Goal: Task Accomplishment & Management: Complete application form

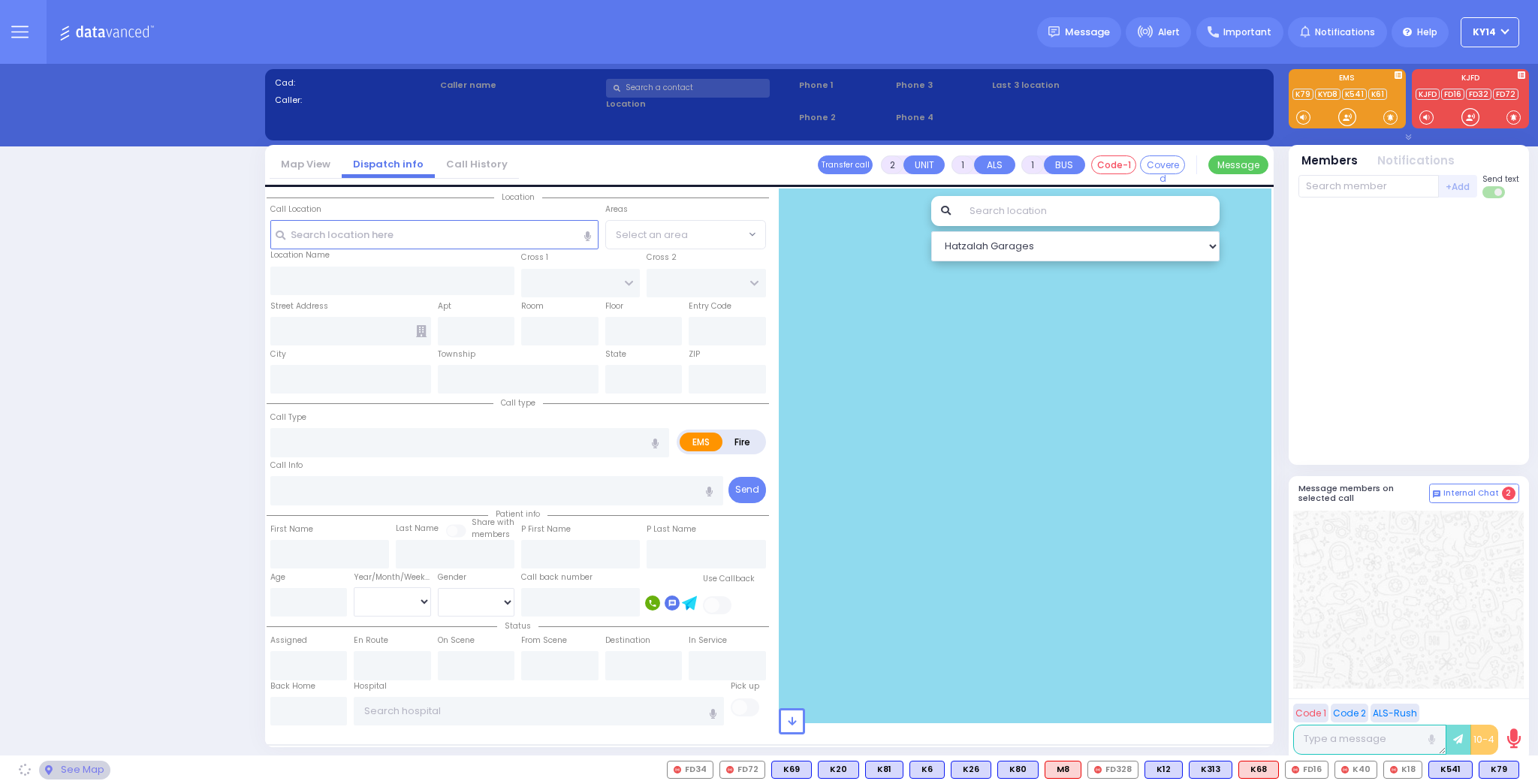
select select "2"
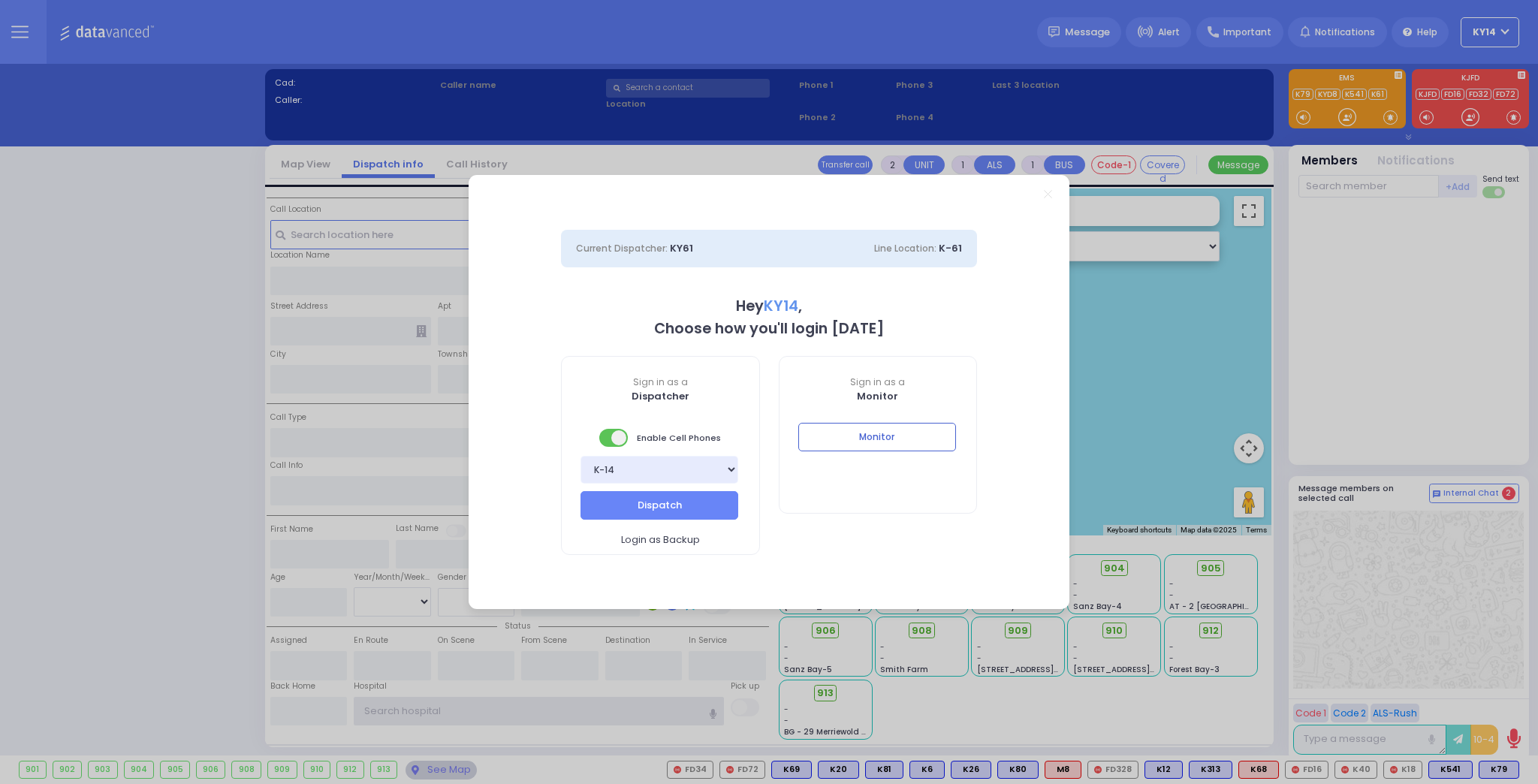
type input "ky14"
drag, startPoint x: 1355, startPoint y: 370, endPoint x: 1344, endPoint y: 368, distance: 11.2
click at [1355, 369] on div "Current Dispatcher: KY61 Line Location: K-61 Hey KY14 , Choose how you'll login…" at bounding box center [769, 392] width 1538 height 784
click at [645, 498] on button "Dispatch" at bounding box center [659, 505] width 157 height 28
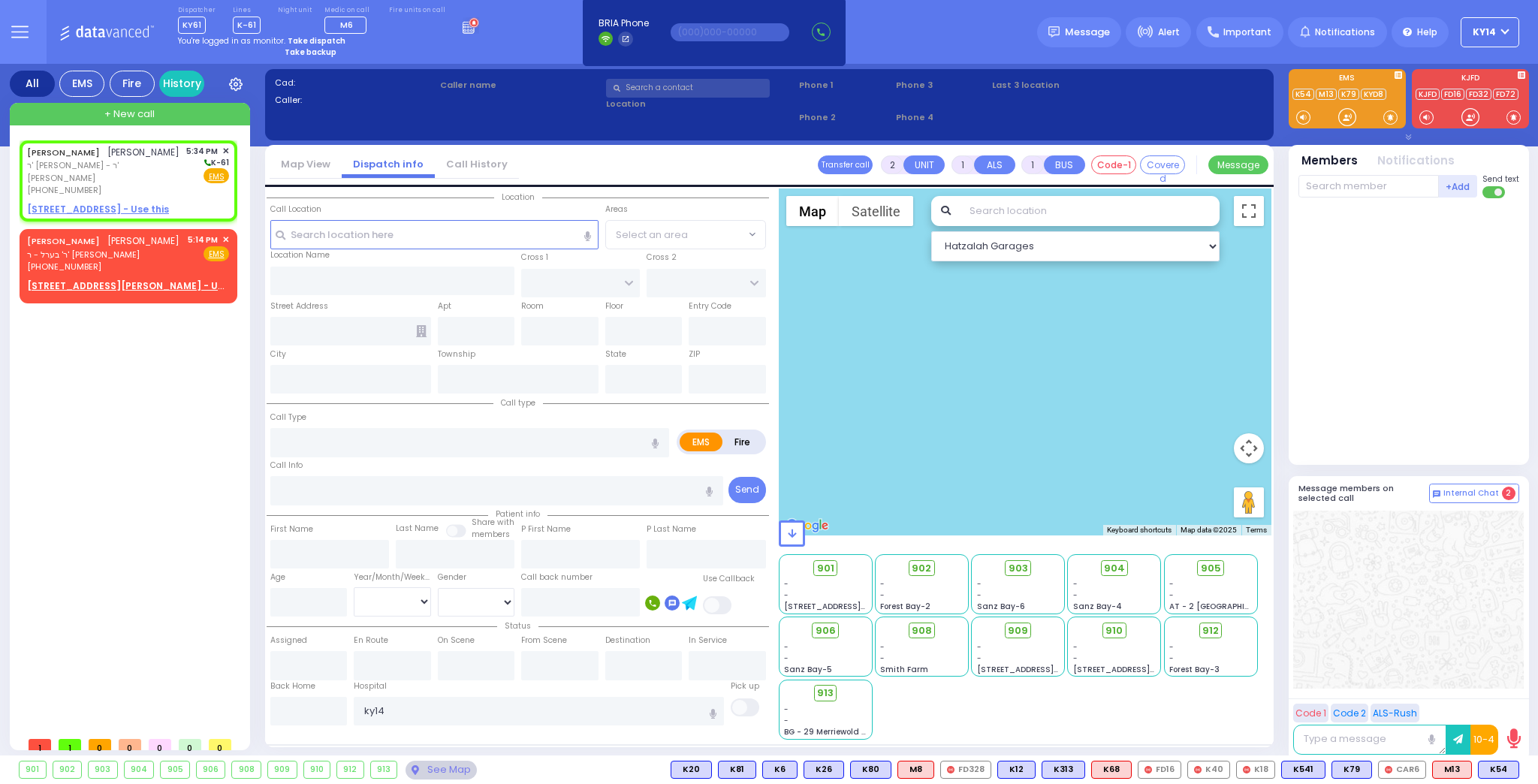
select select
radio input "true"
type input "[PERSON_NAME]"
type input "STEINMETZ"
select select
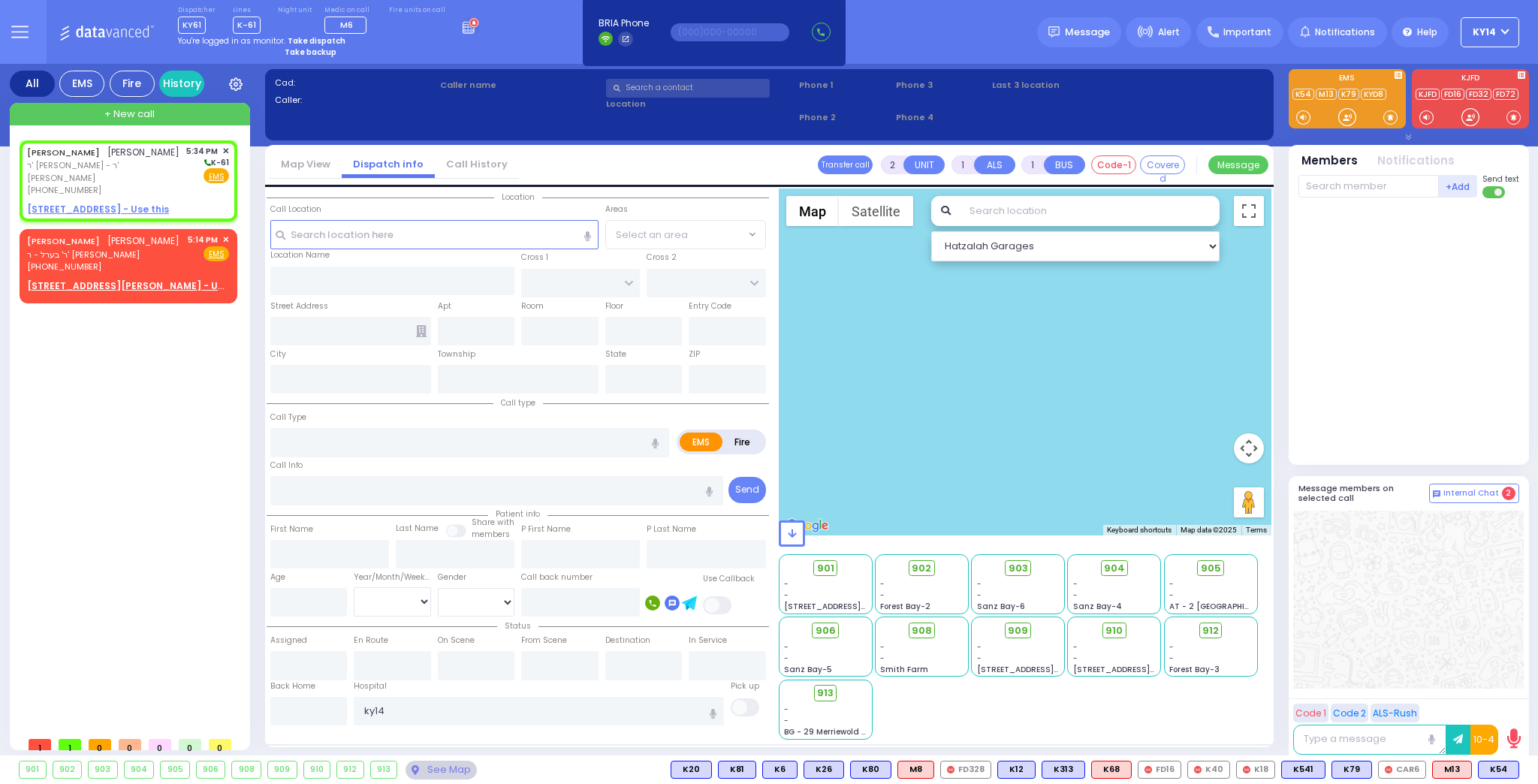
type input "17:34"
select select "Hatzalah Garages"
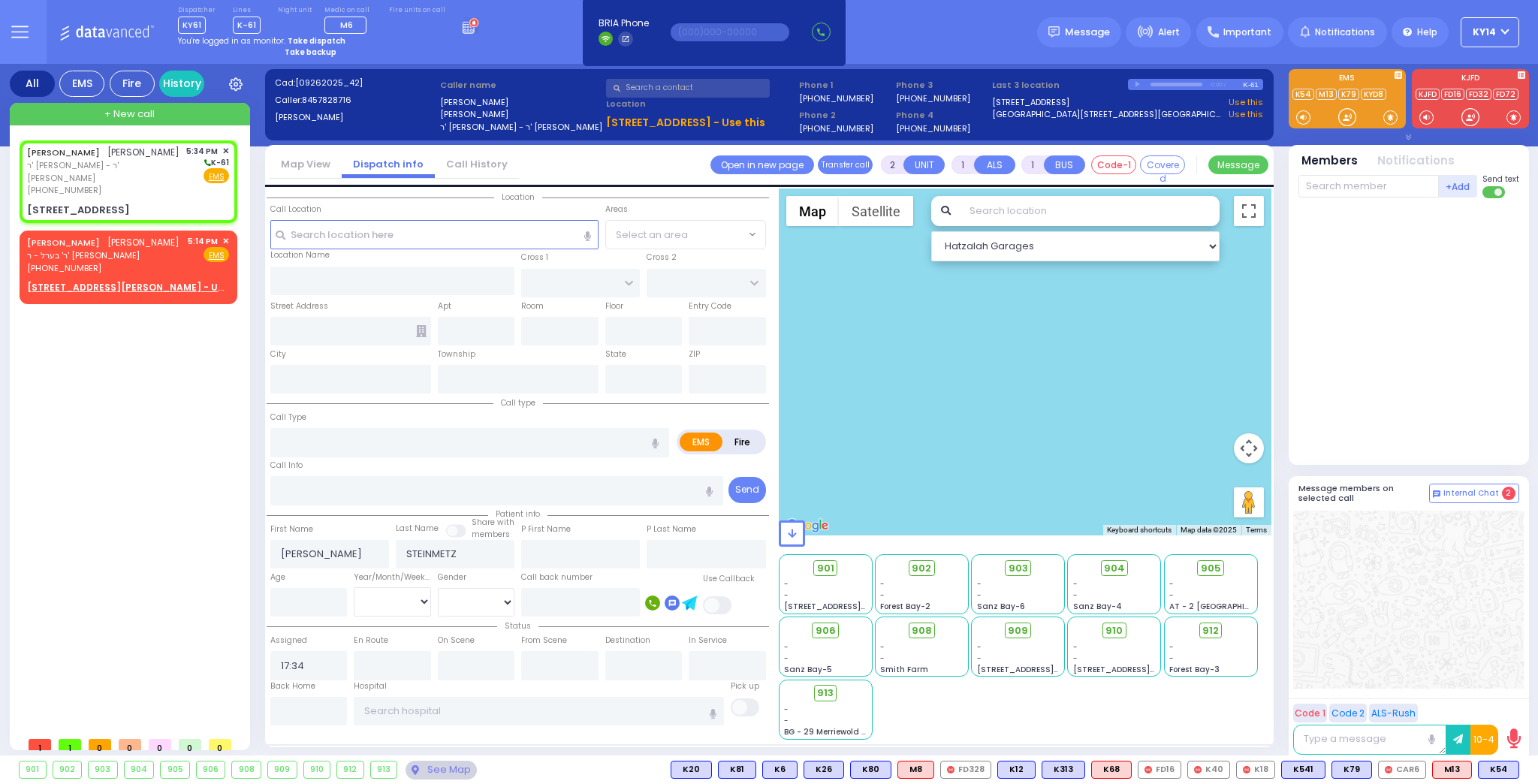
select select
radio input "true"
select select
select select "Hatzalah Garages"
type input "[GEOGRAPHIC_DATA]"
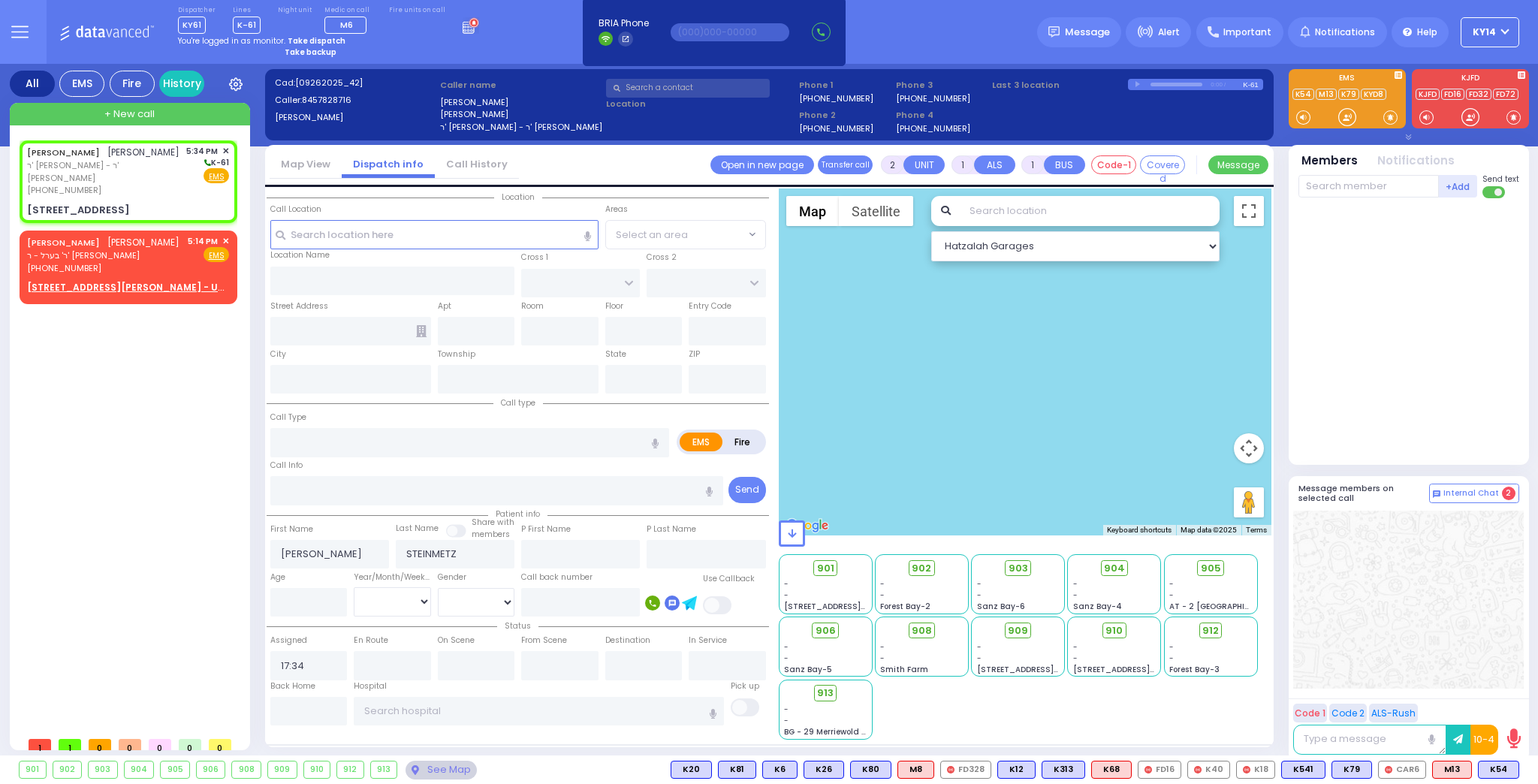
type input "[STREET_ADDRESS]"
type input "201"
type input "Monroe"
type input "[US_STATE]"
type input "10950"
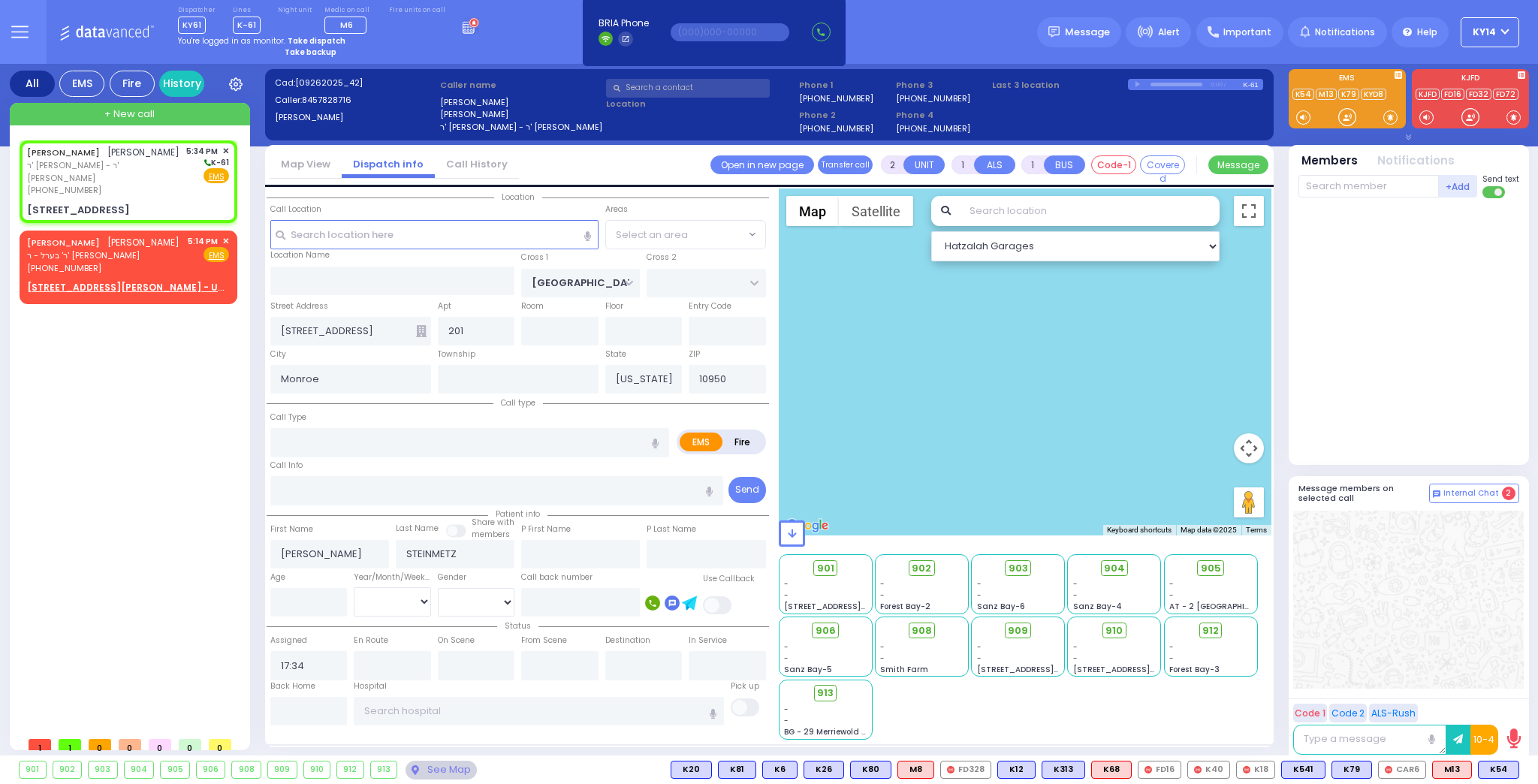
select select "SECTION 5"
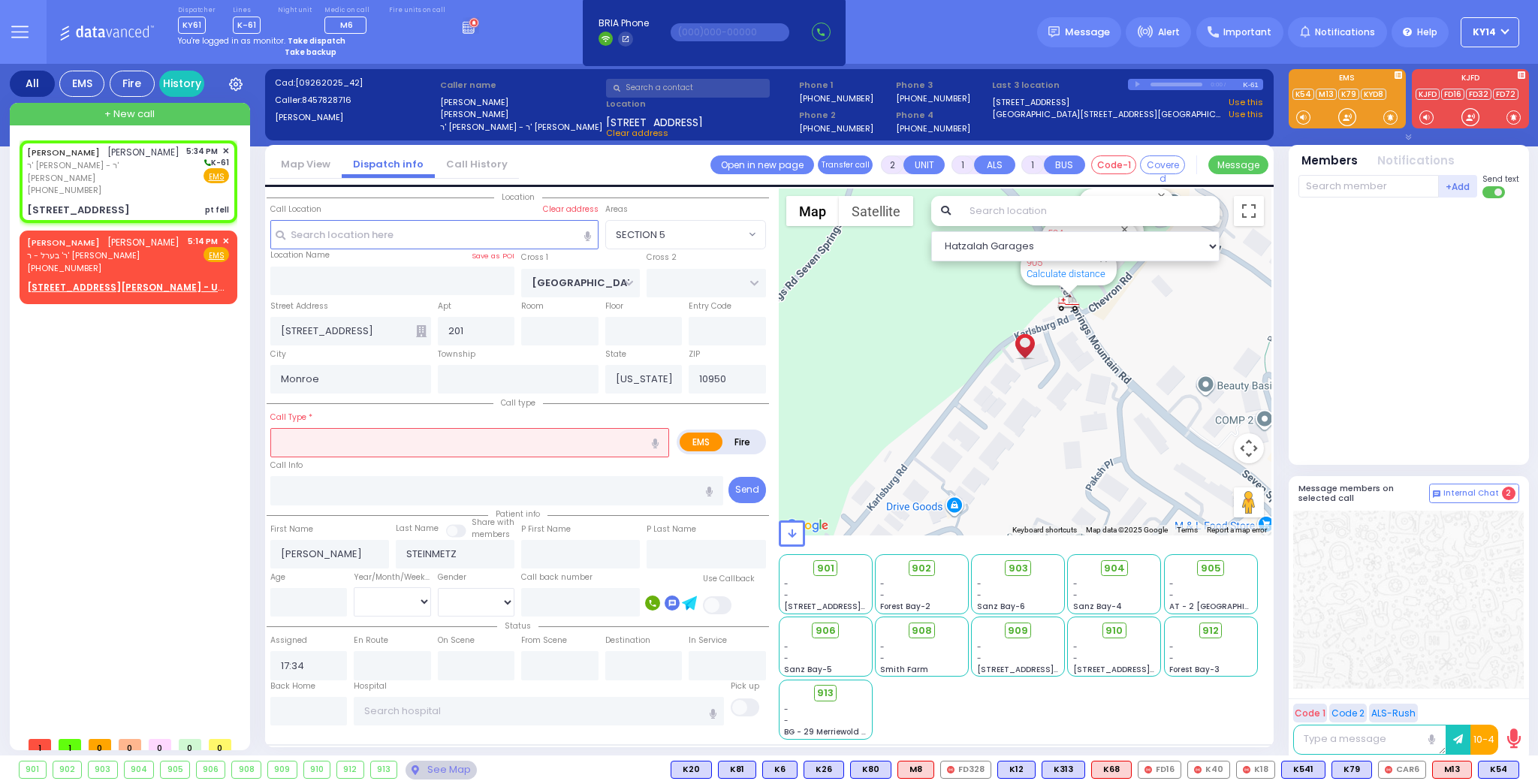
select select
type input "pt fell"
radio input "true"
select select
select select "Hatzalah Garages"
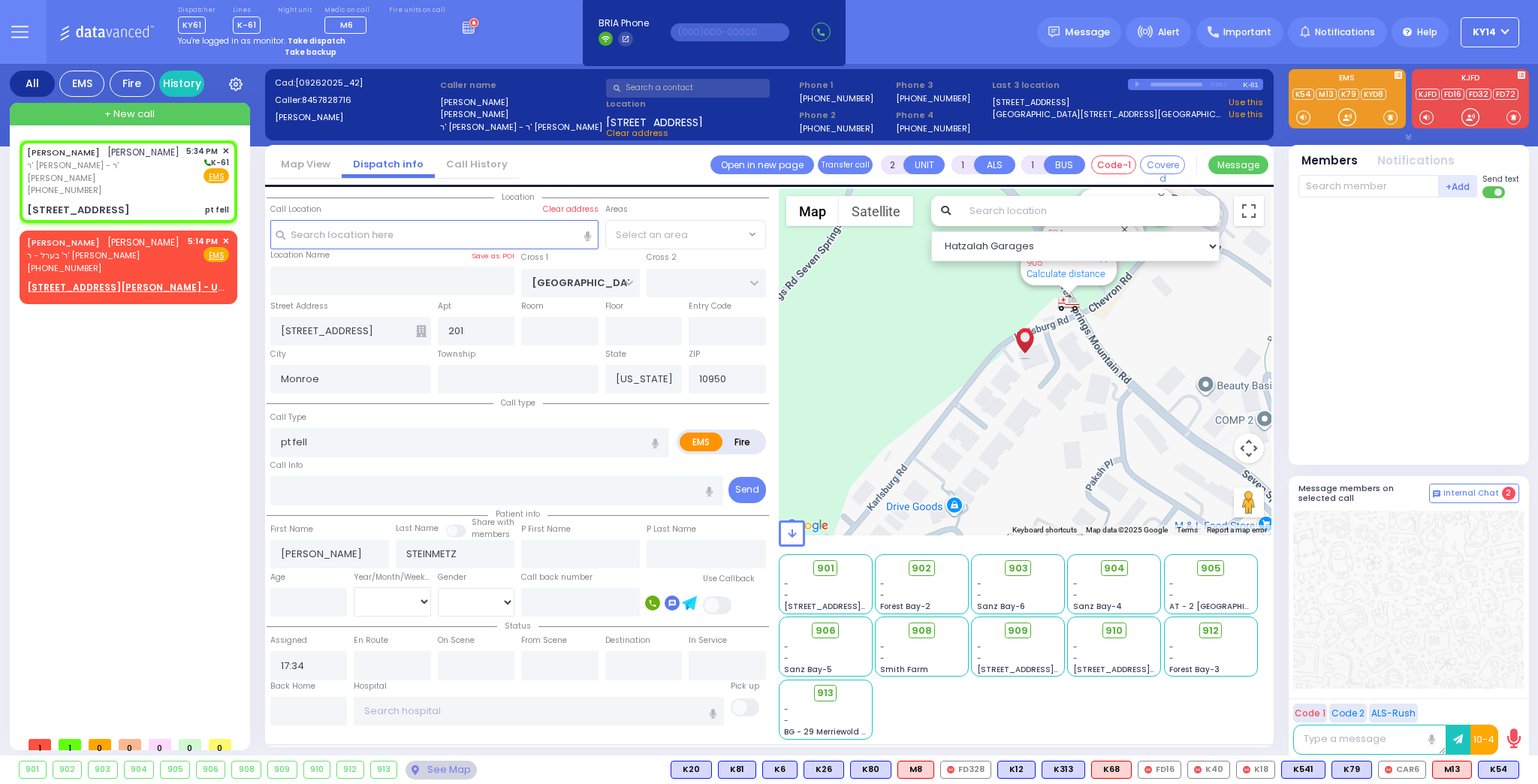
select select "SECTION 5"
select select
radio input "true"
select select
select select "Hatzalah Garages"
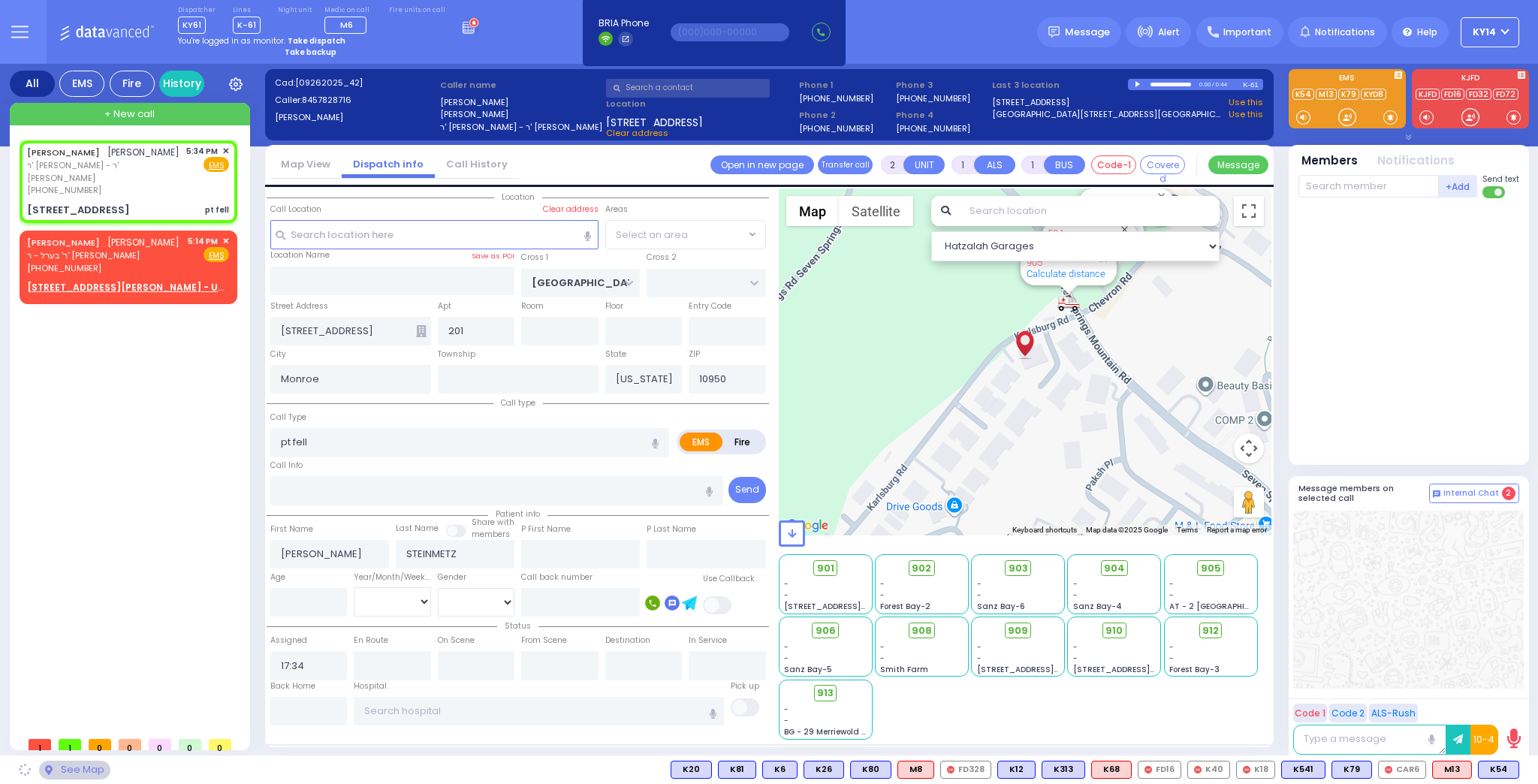
select select "SECTION 5"
select select
type input "tra"
radio input "true"
select select
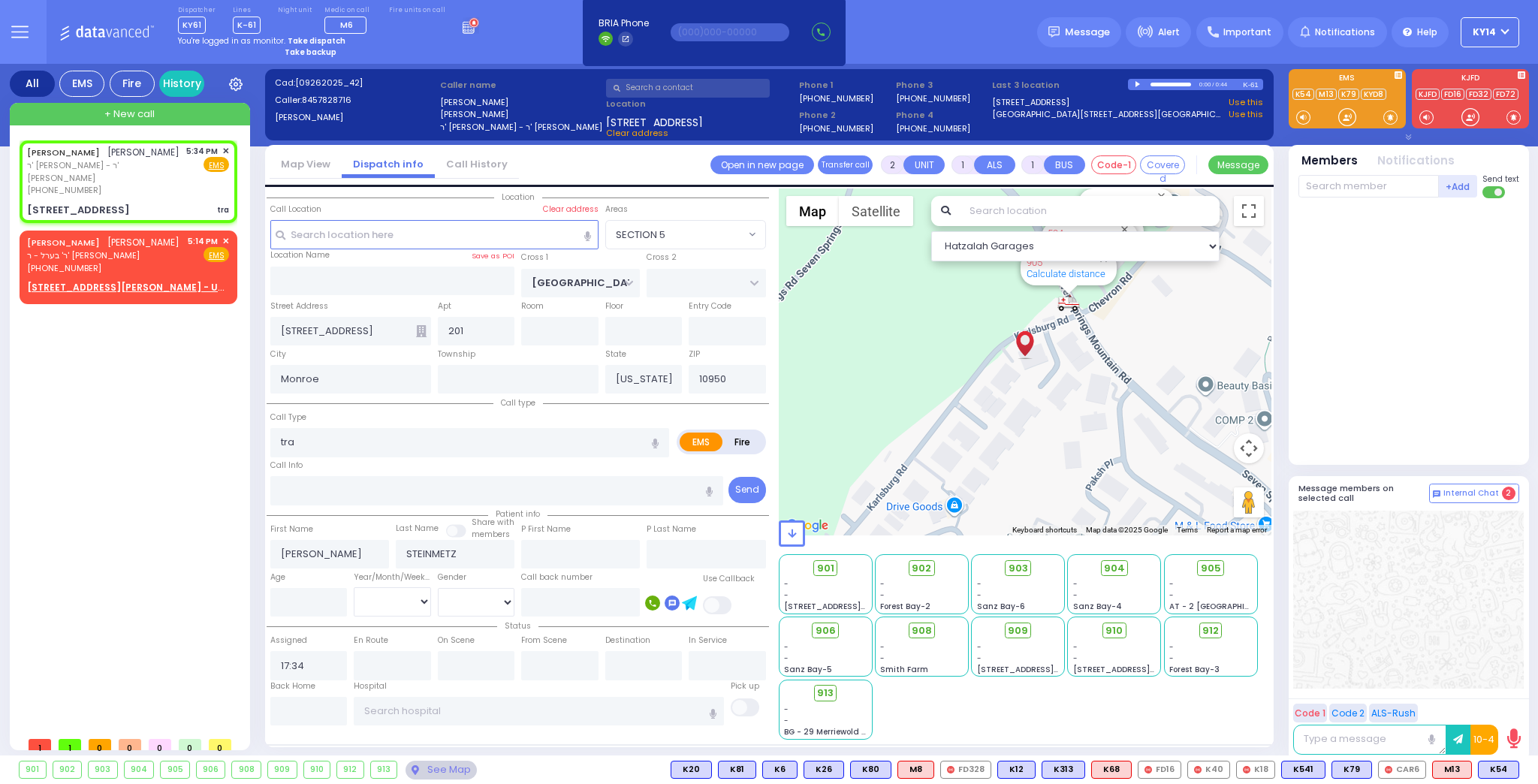
select select "Hatzalah Garages"
select select "SECTION 5"
type input "0"
select select
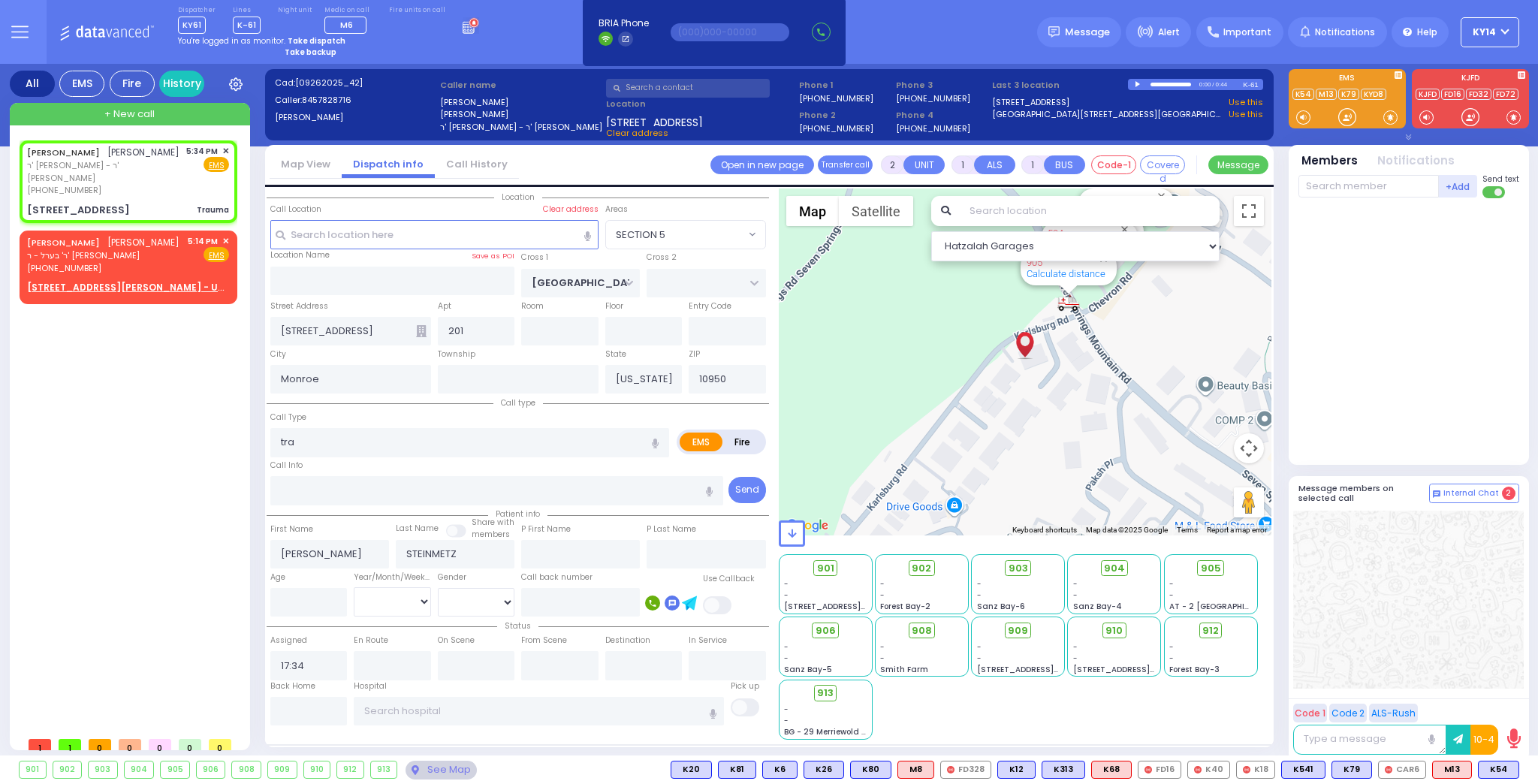
type input "Trauma"
radio input "true"
select select
select select "Hatzalah Garages"
select select "SECTION 5"
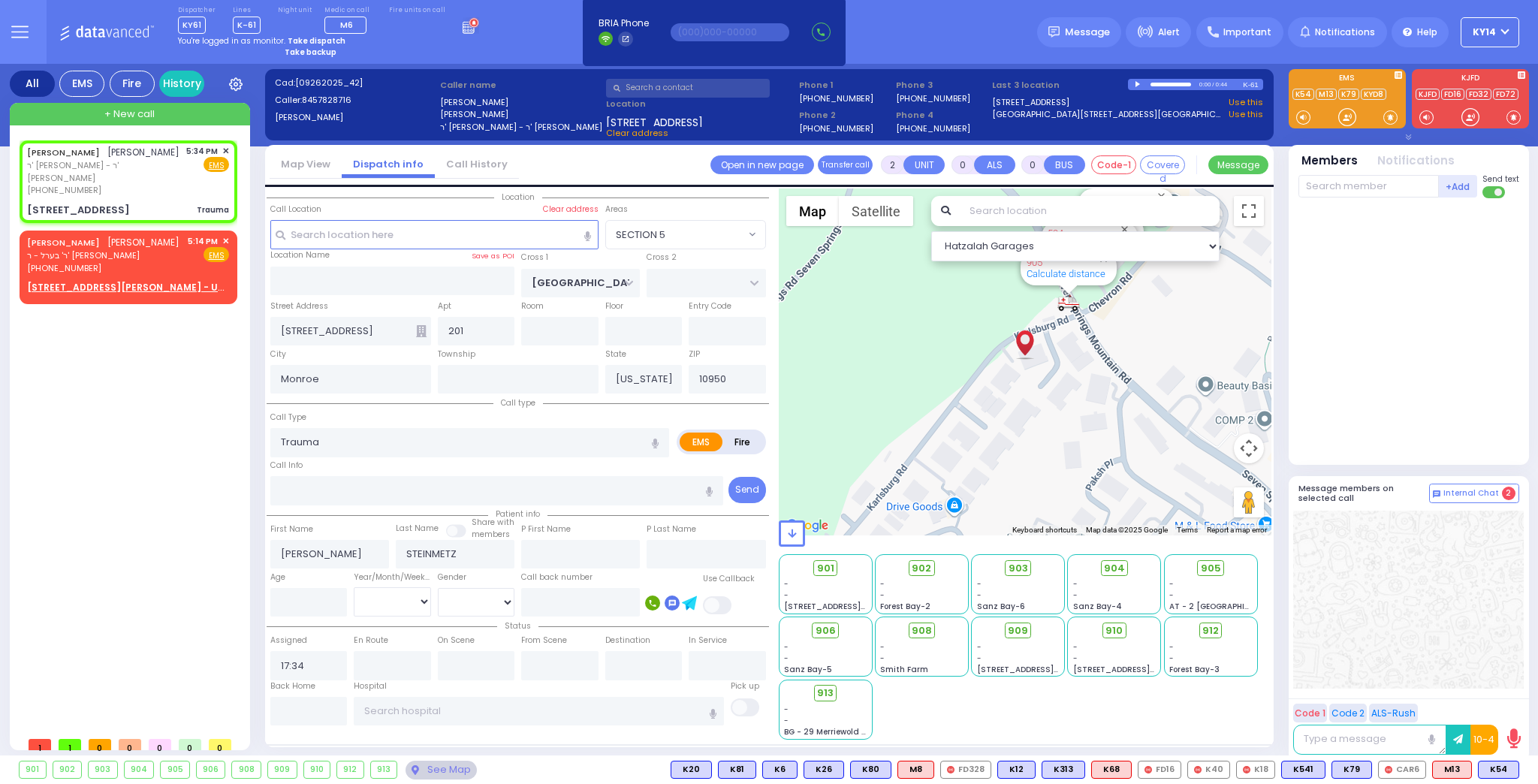
select select
radio input "true"
select select
select select "Hatzalah Garages"
select select "SECTION 5"
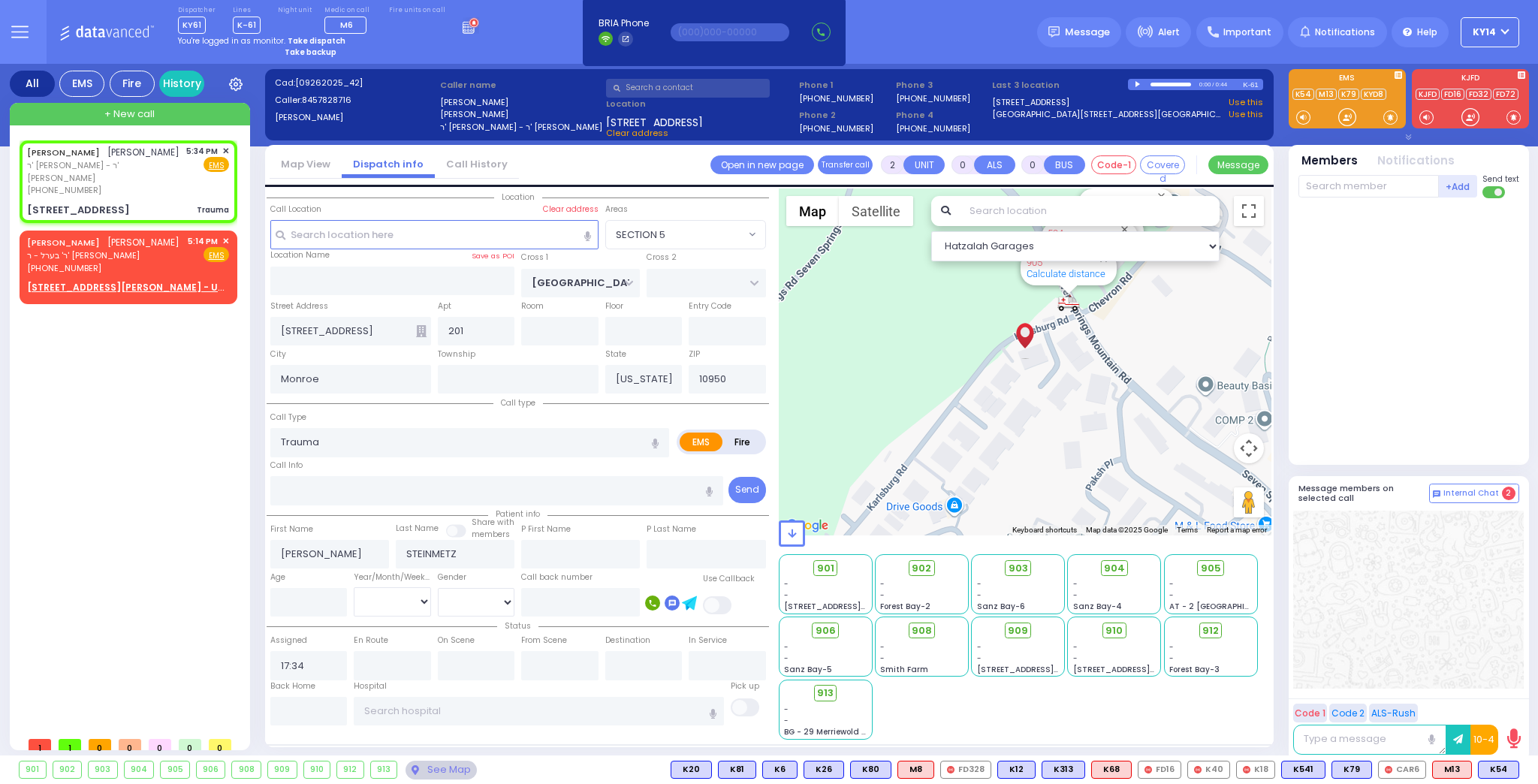
select select
radio input "true"
select select
select select "Hatzalah Garages"
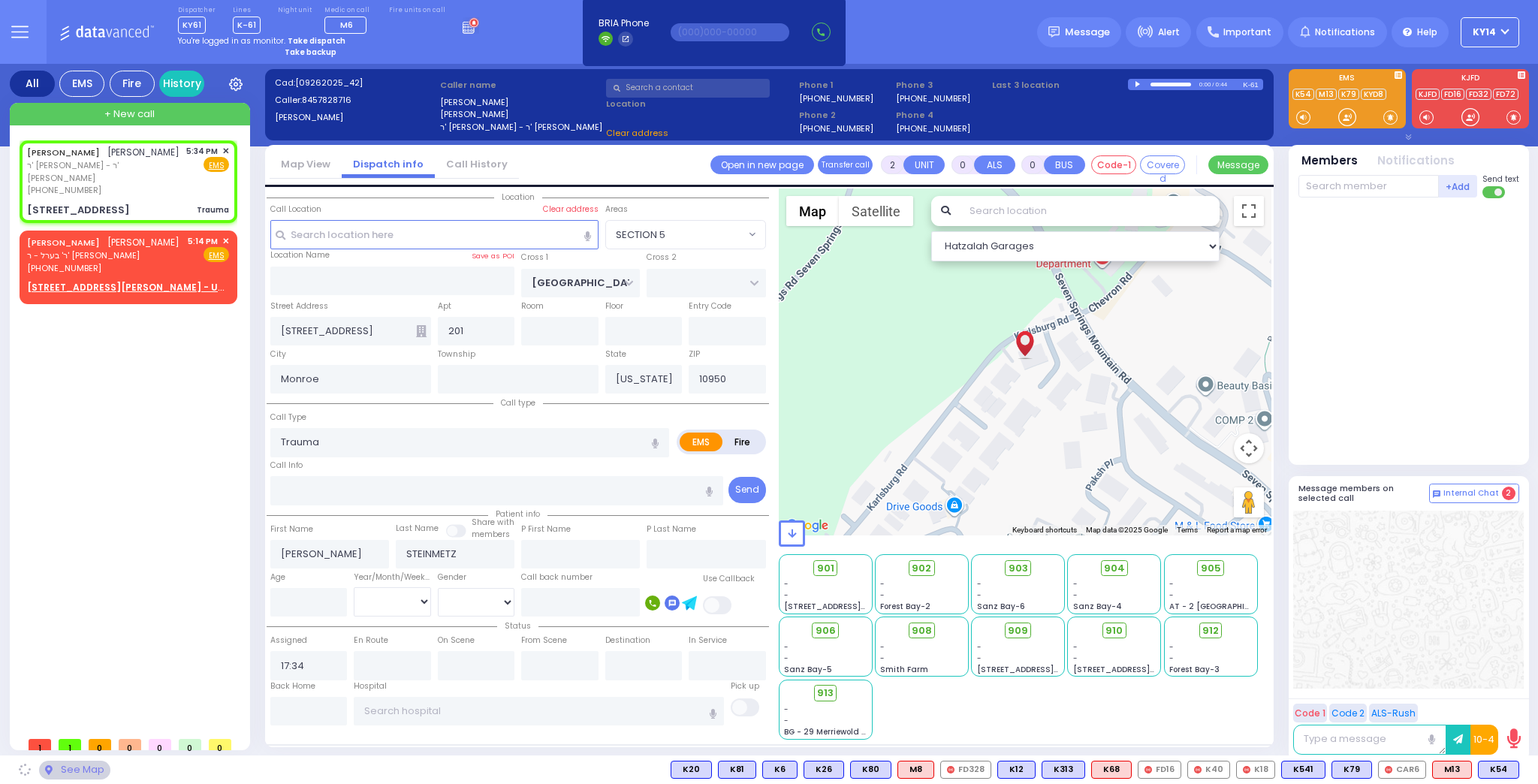
select select "SECTION 5"
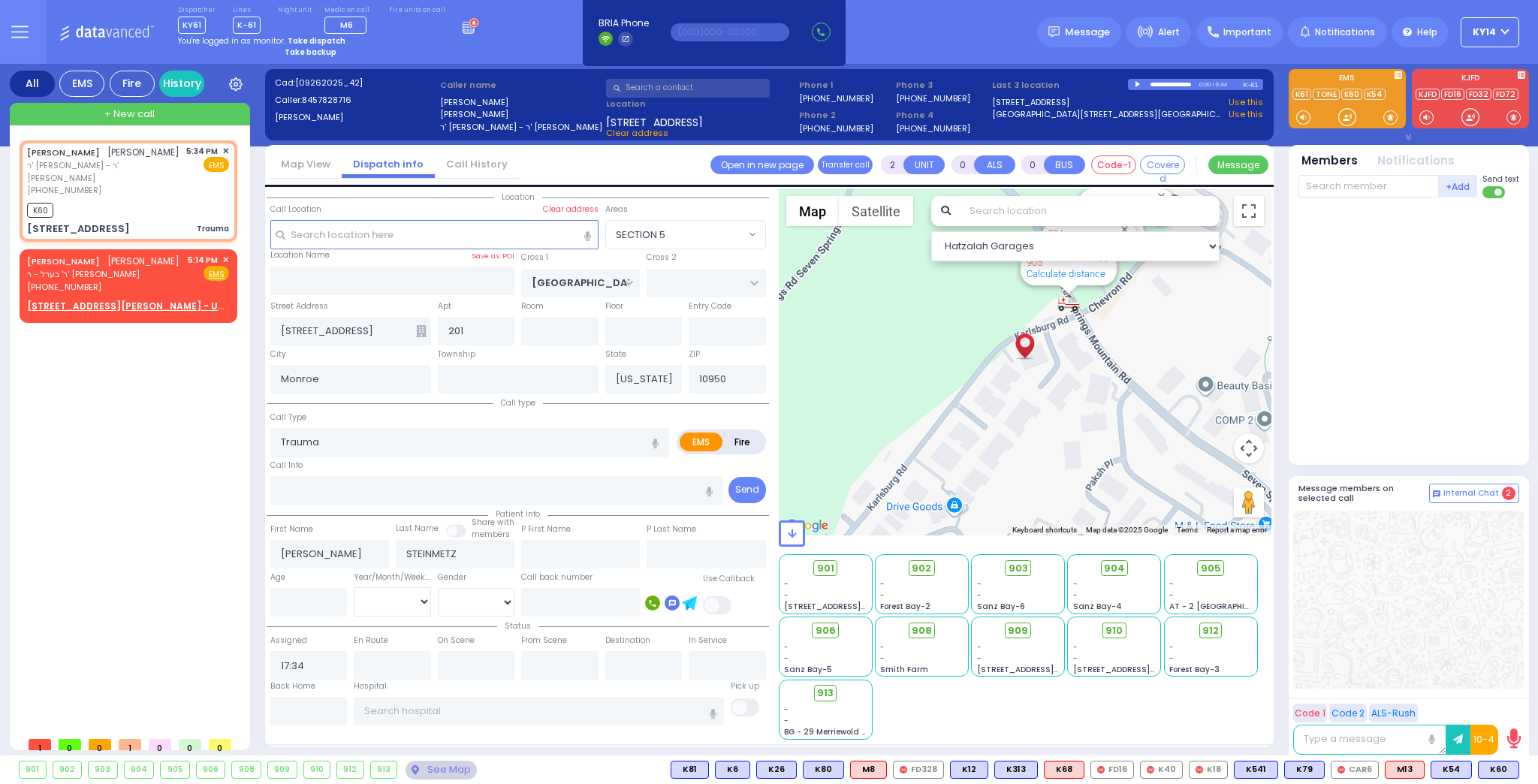
select select
radio input "true"
select select
type input "17:36"
select select "Hatzalah Garages"
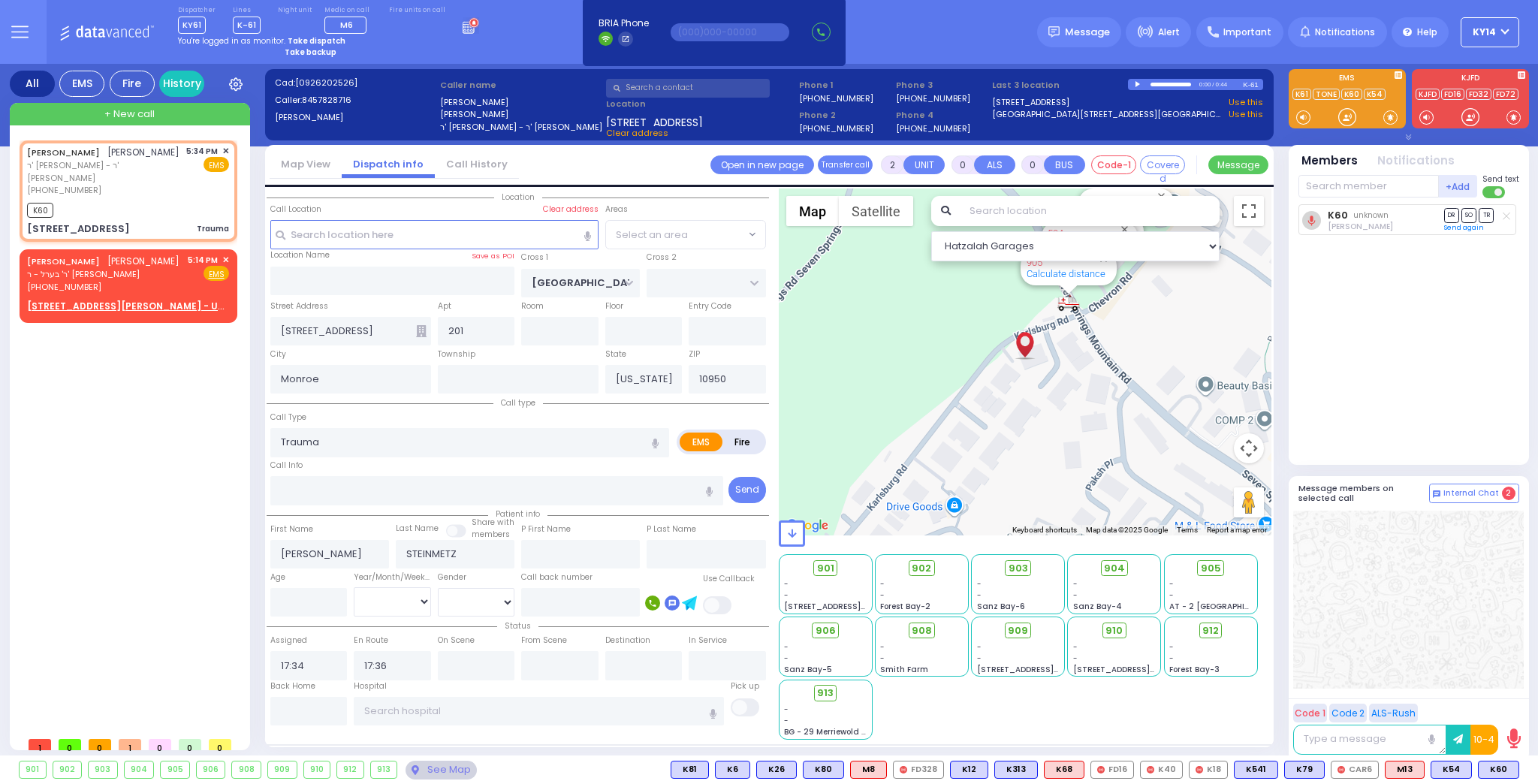
select select "SECTION 5"
select select
radio input "true"
select select
select select "Hatzalah Garages"
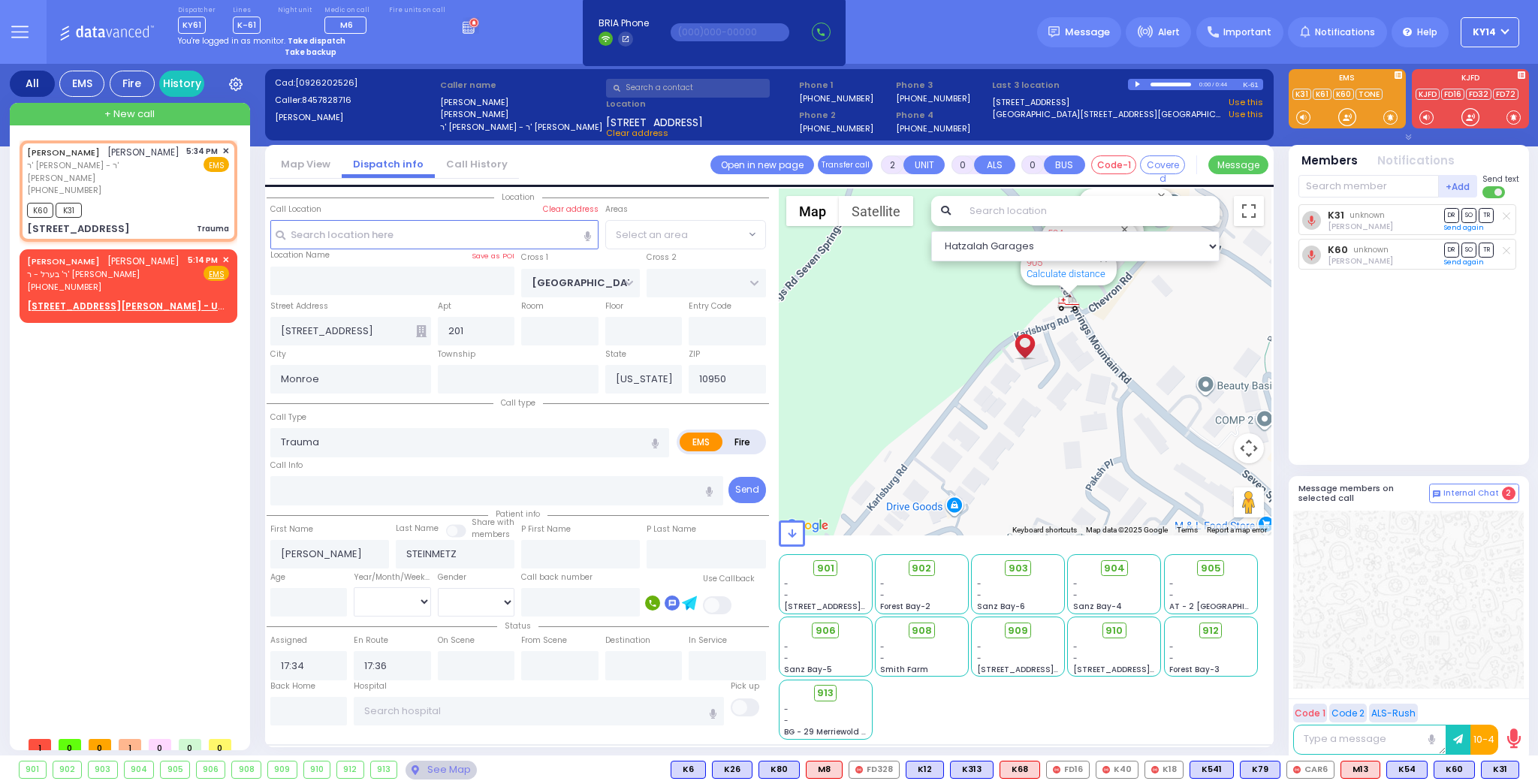
select select "SECTION 5"
